Goal: Navigation & Orientation: Find specific page/section

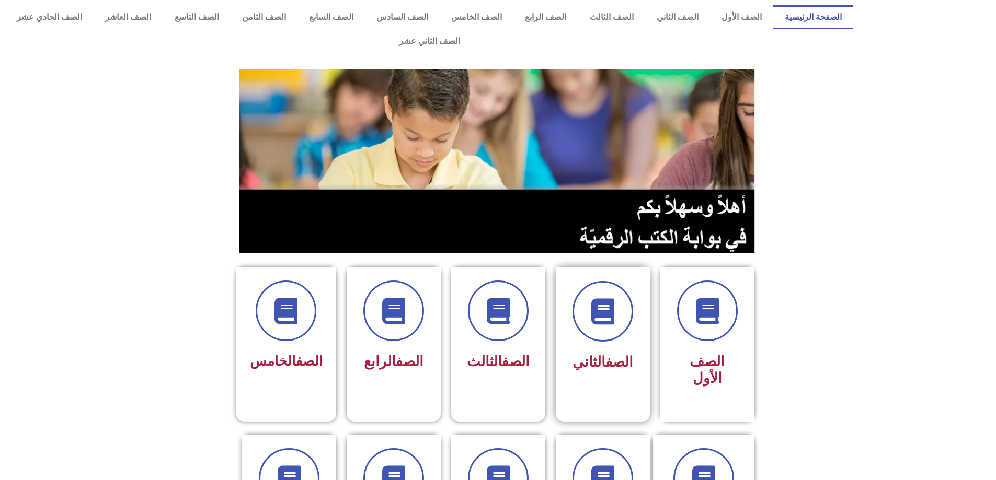
click at [583, 319] on div "الصف الثاني" at bounding box center [603, 328] width 66 height 95
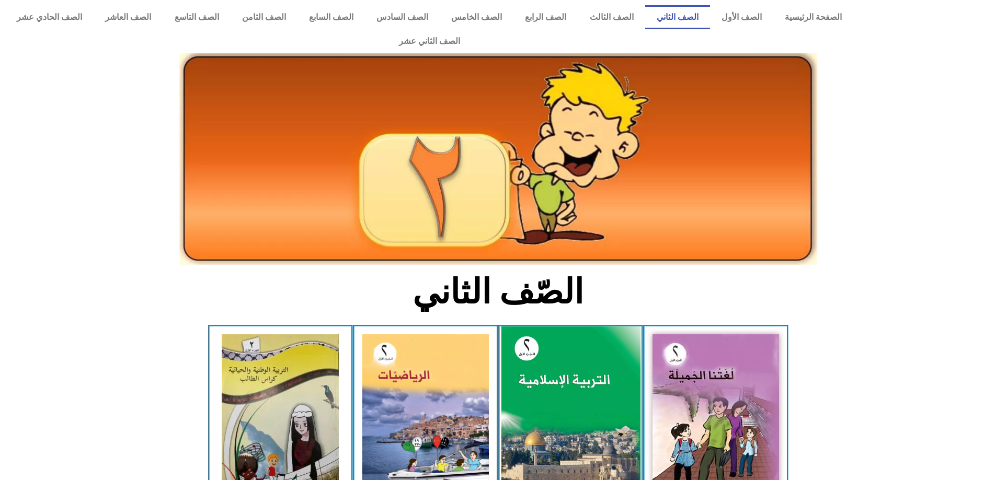
click at [587, 369] on img at bounding box center [570, 413] width 139 height 173
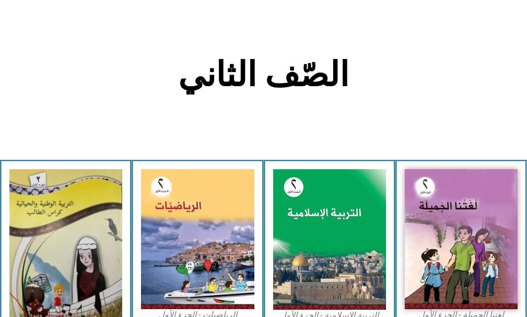
scroll to position [209, 0]
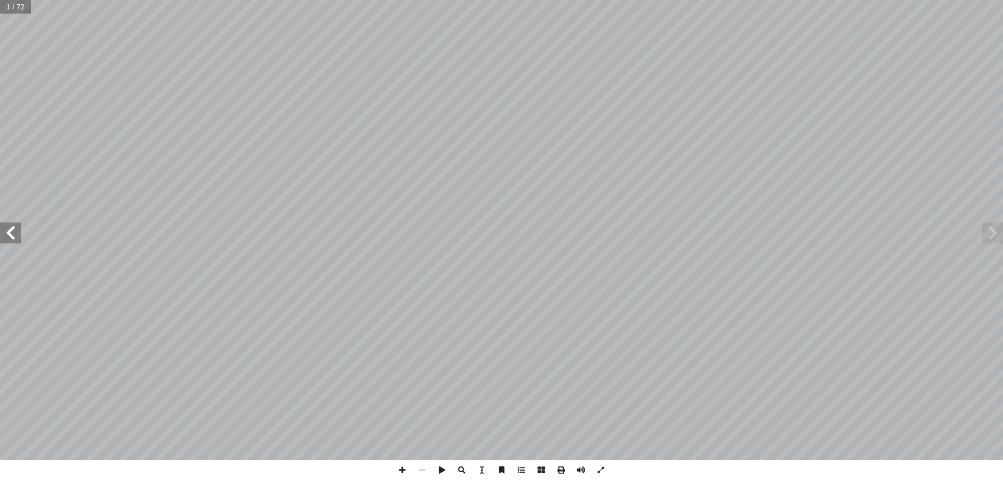
click at [17, 235] on span at bounding box center [10, 233] width 21 height 21
click at [15, 240] on span at bounding box center [10, 233] width 21 height 21
click at [17, 233] on span at bounding box center [10, 233] width 21 height 21
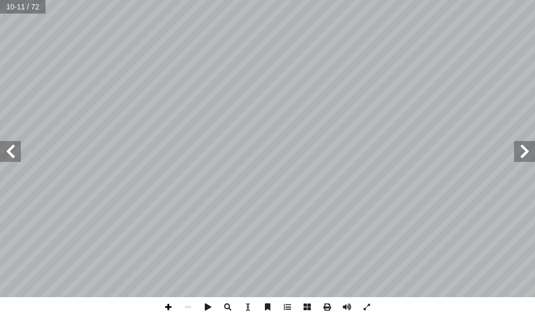
click at [169, 307] on span at bounding box center [168, 307] width 20 height 20
click at [425, 0] on html "الصفحة الرئيسية الصف الأول الصف الثاني الصف الثالث الصف الرابع الصف الخامس الصف…" at bounding box center [267, 35] width 535 height 71
